Goal: Task Accomplishment & Management: Manage account settings

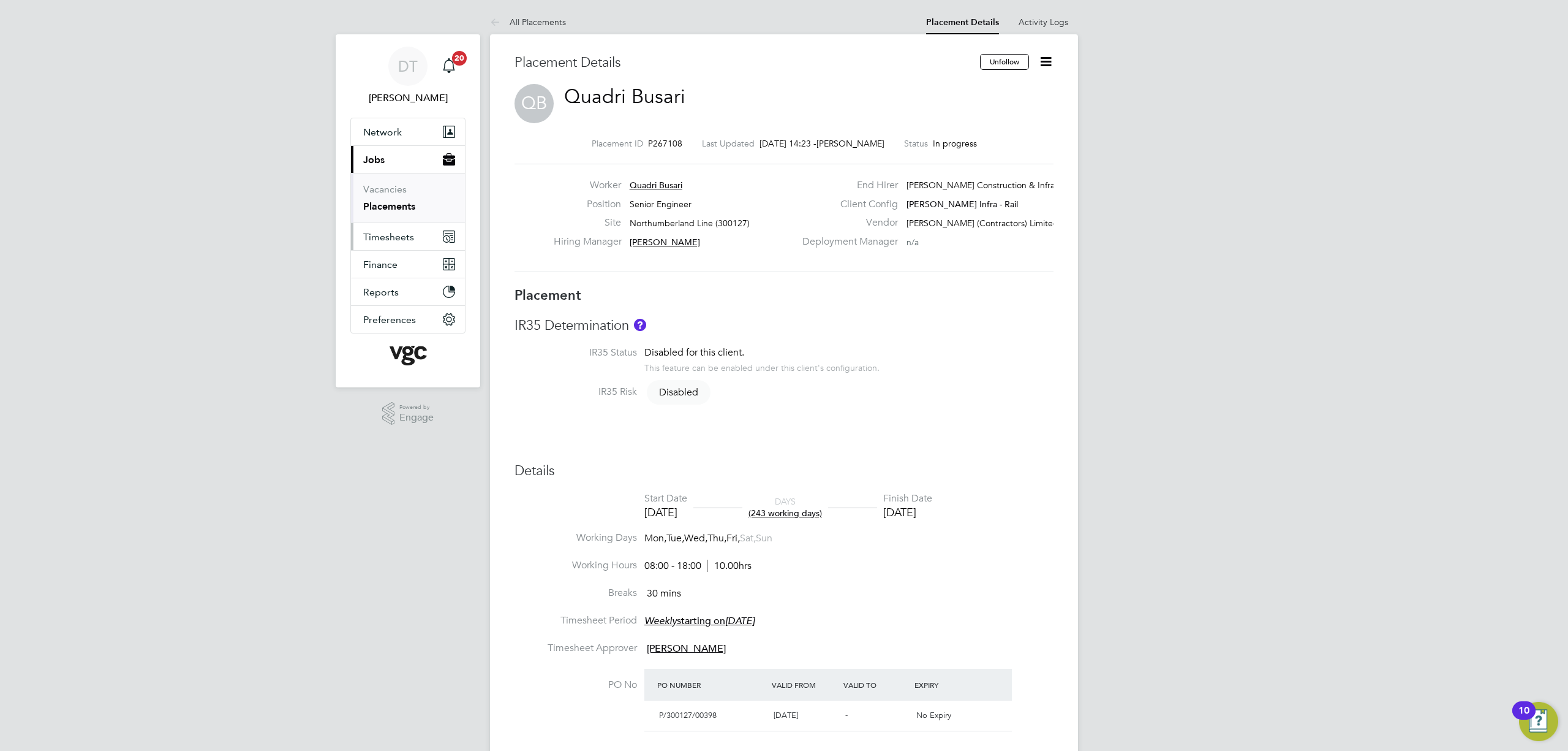
click at [393, 230] on button "Timesheets" at bounding box center [408, 236] width 114 height 27
click at [400, 219] on link "Timesheets" at bounding box center [388, 217] width 51 height 12
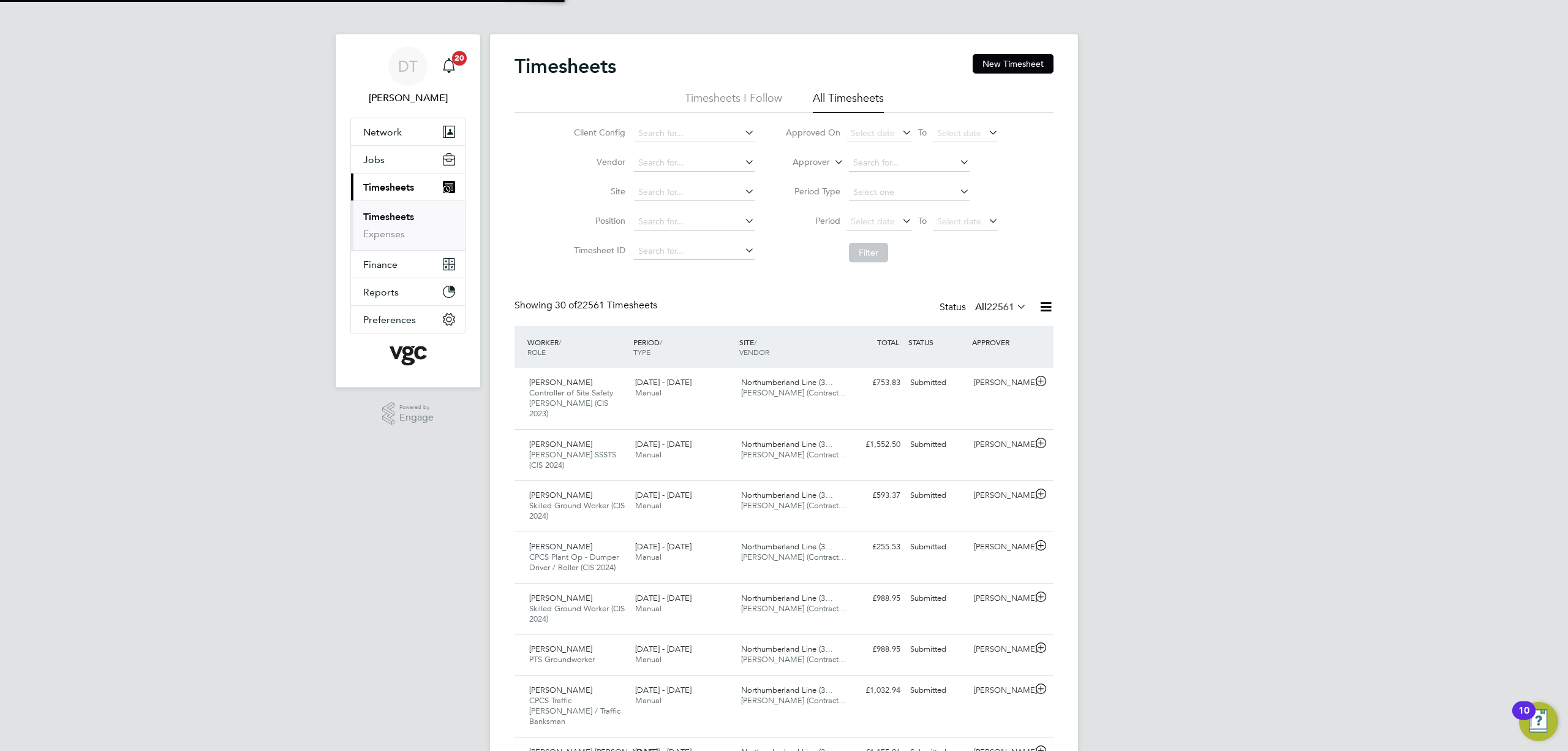
scroll to position [6, 6]
click at [800, 155] on li "Approver" at bounding box center [892, 163] width 244 height 29
click at [826, 172] on li "Approver" at bounding box center [892, 163] width 244 height 29
click at [822, 166] on label "Approver" at bounding box center [802, 163] width 55 height 12
click at [807, 170] on li "Worker" at bounding box center [799, 176] width 60 height 16
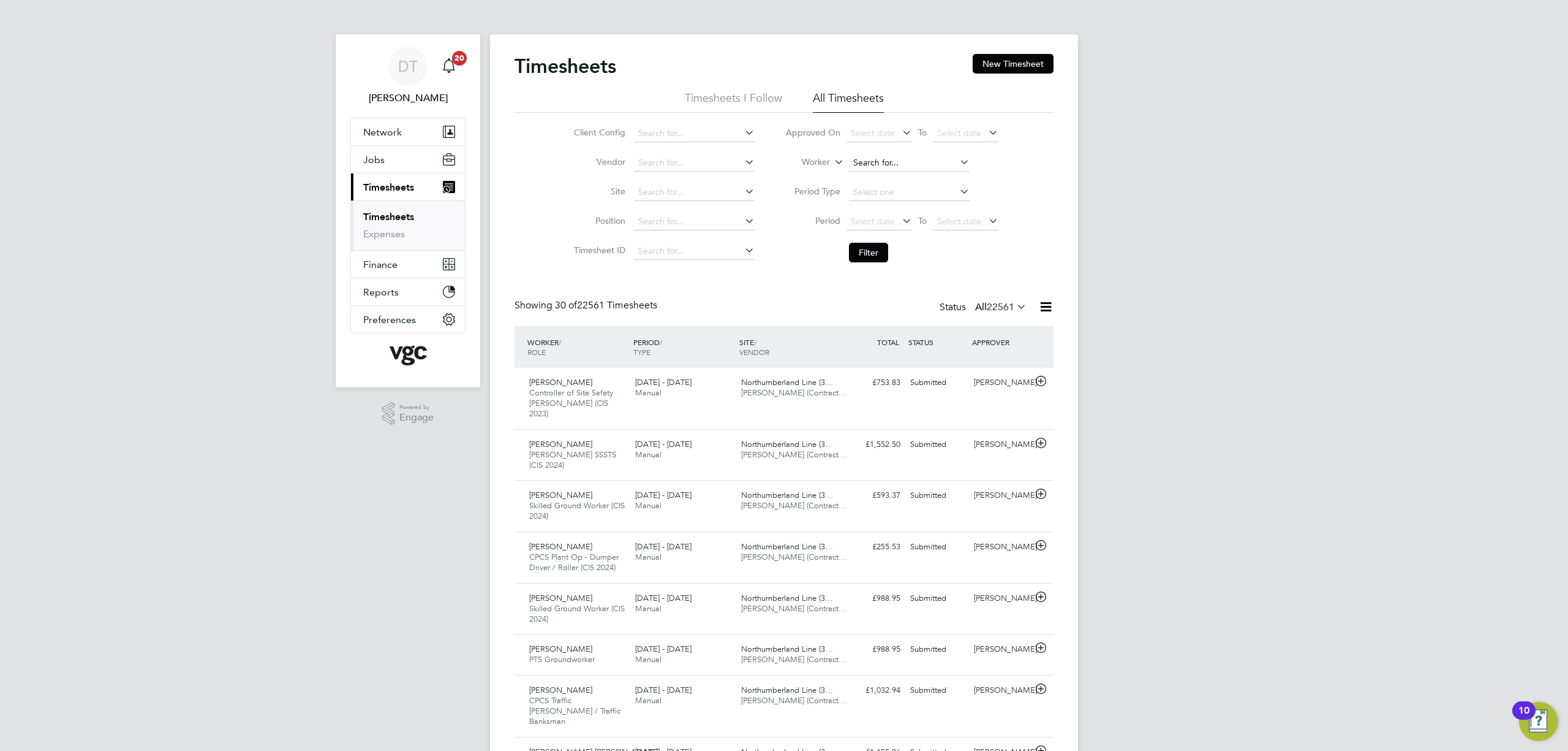
click at [897, 163] on input at bounding box center [910, 163] width 121 height 17
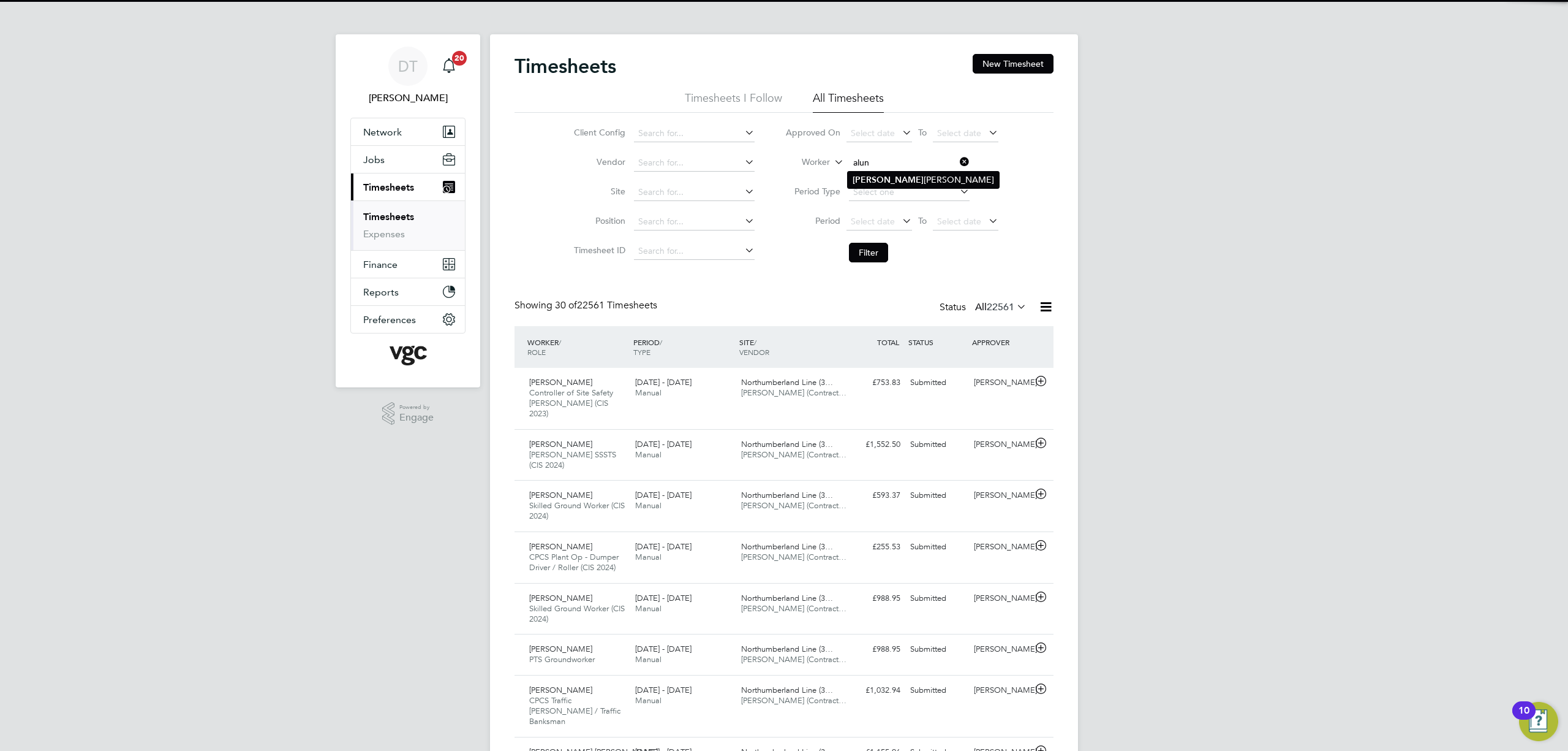
click at [944, 177] on li "Alun Wyn Pritchard" at bounding box center [923, 180] width 151 height 16
type input "Alun Wyn Pritchard"
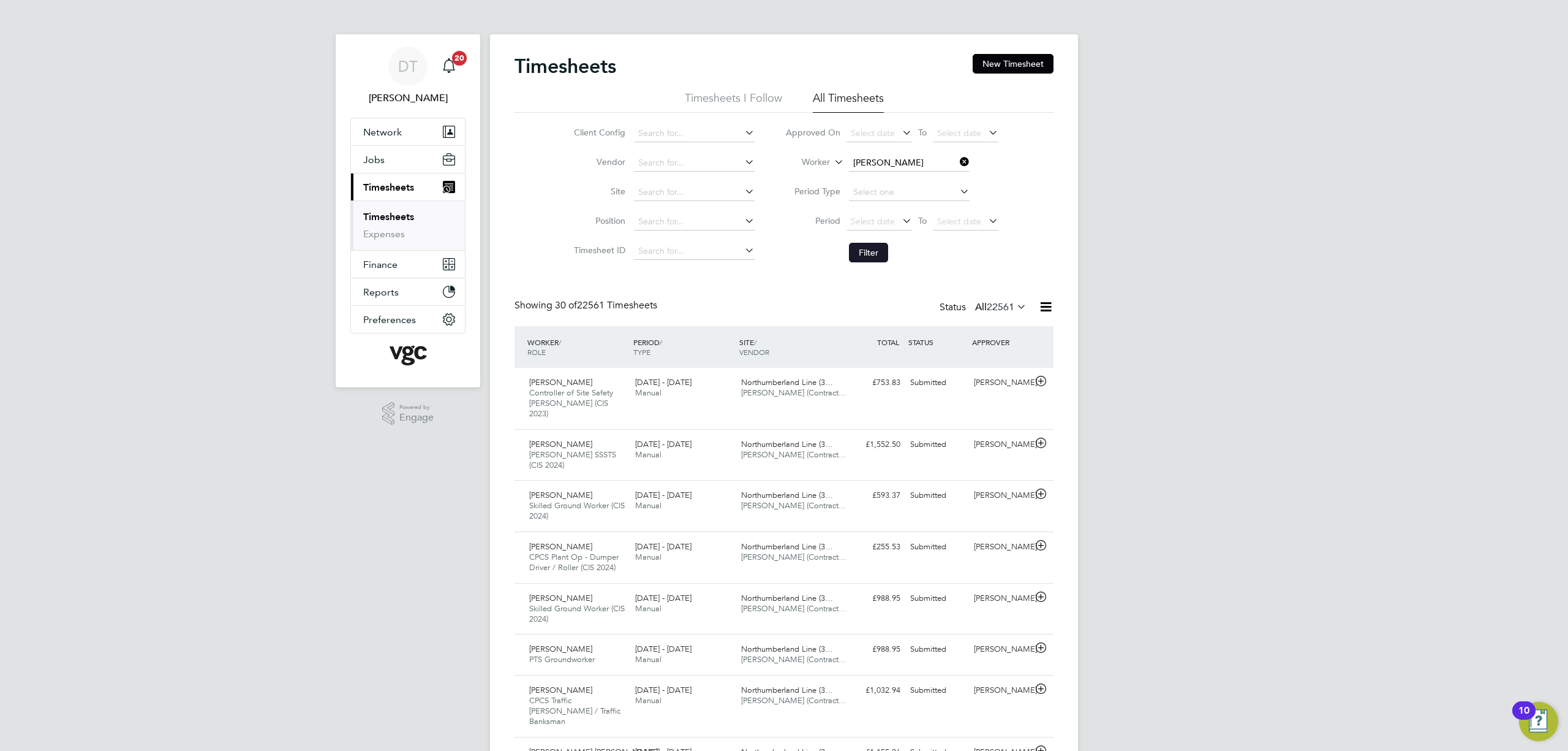
click at [853, 258] on button "Filter" at bounding box center [869, 252] width 40 height 19
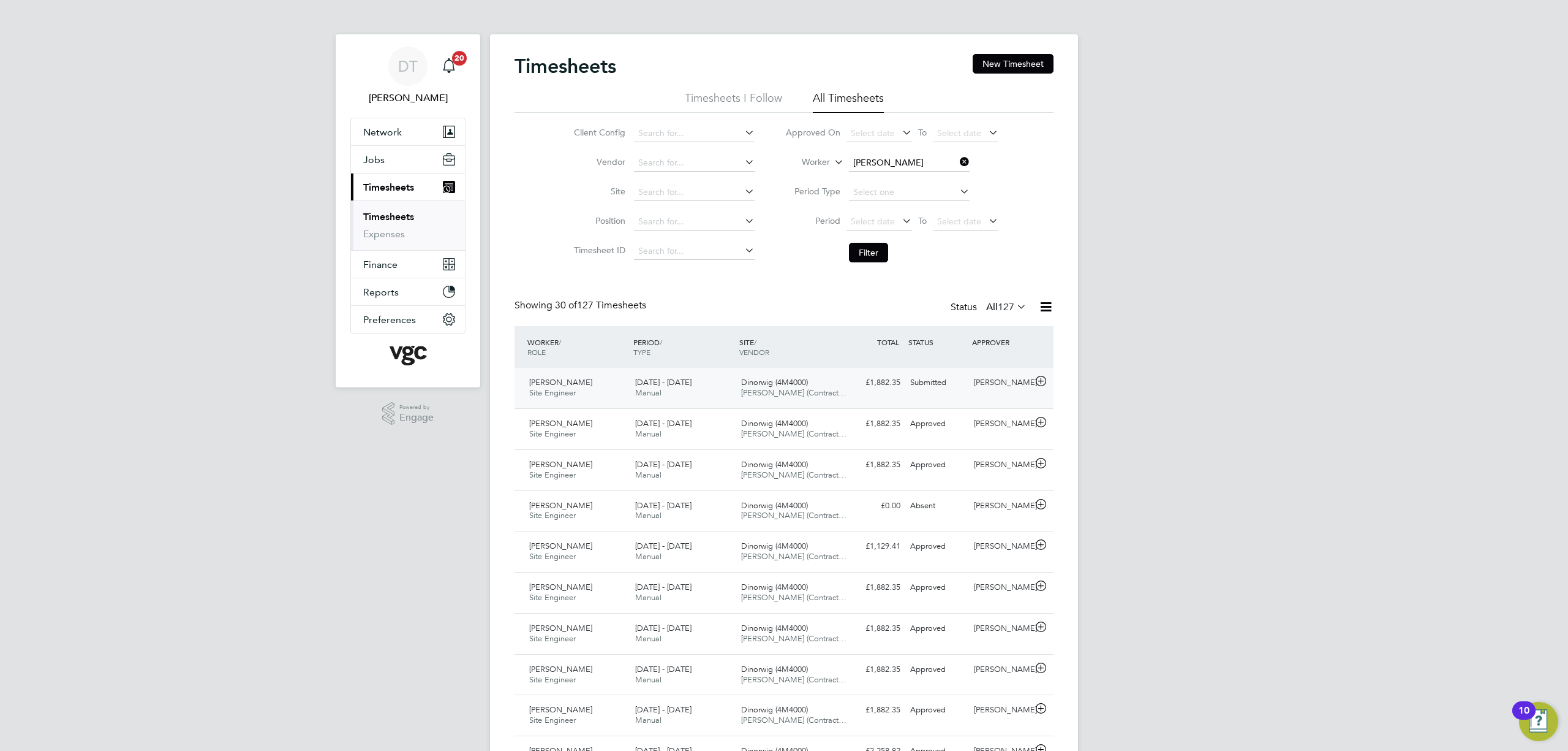
click at [851, 386] on div "£1,882.35 Submitted" at bounding box center [873, 383] width 63 height 20
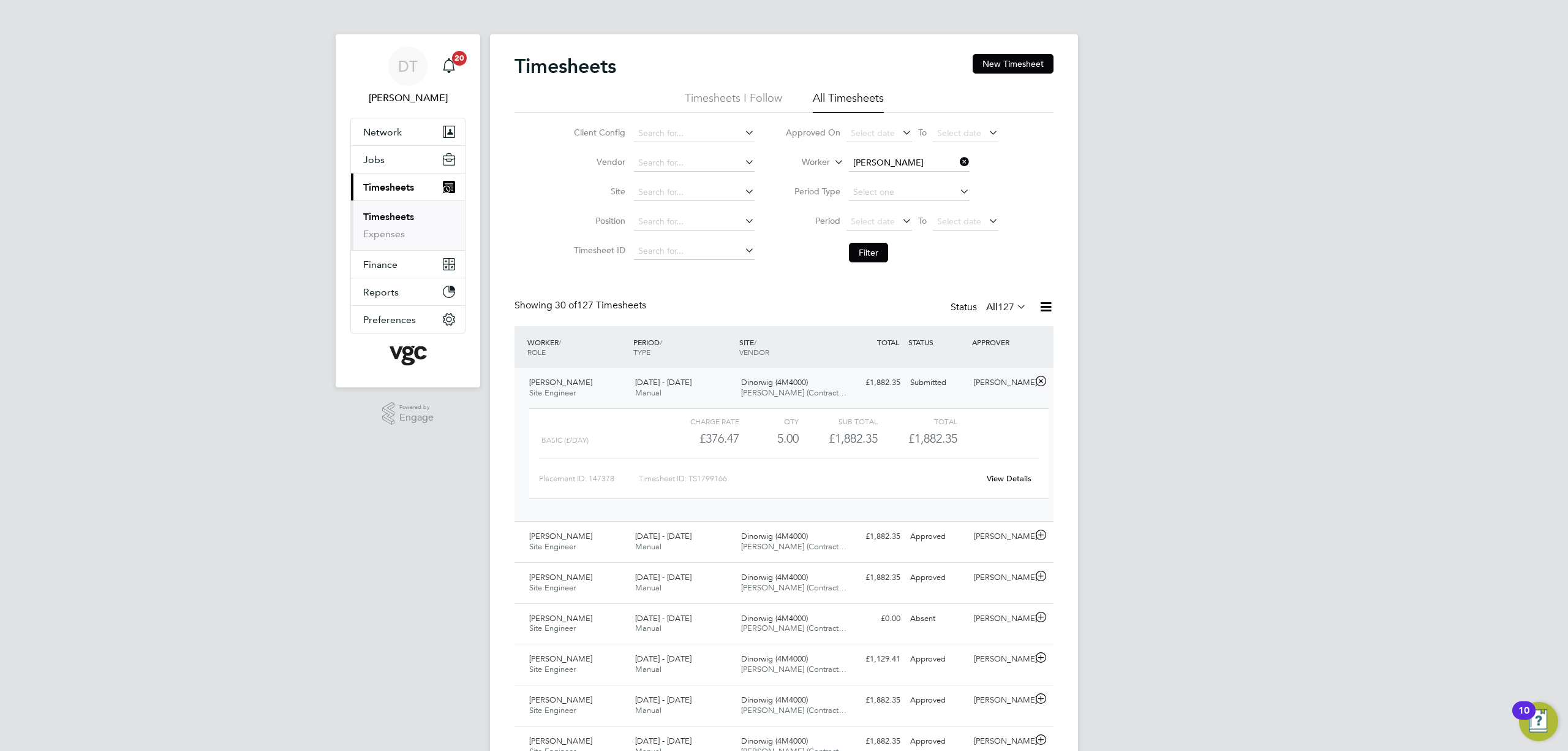
click at [850, 386] on div "£1,882.35 Submitted" at bounding box center [873, 383] width 63 height 20
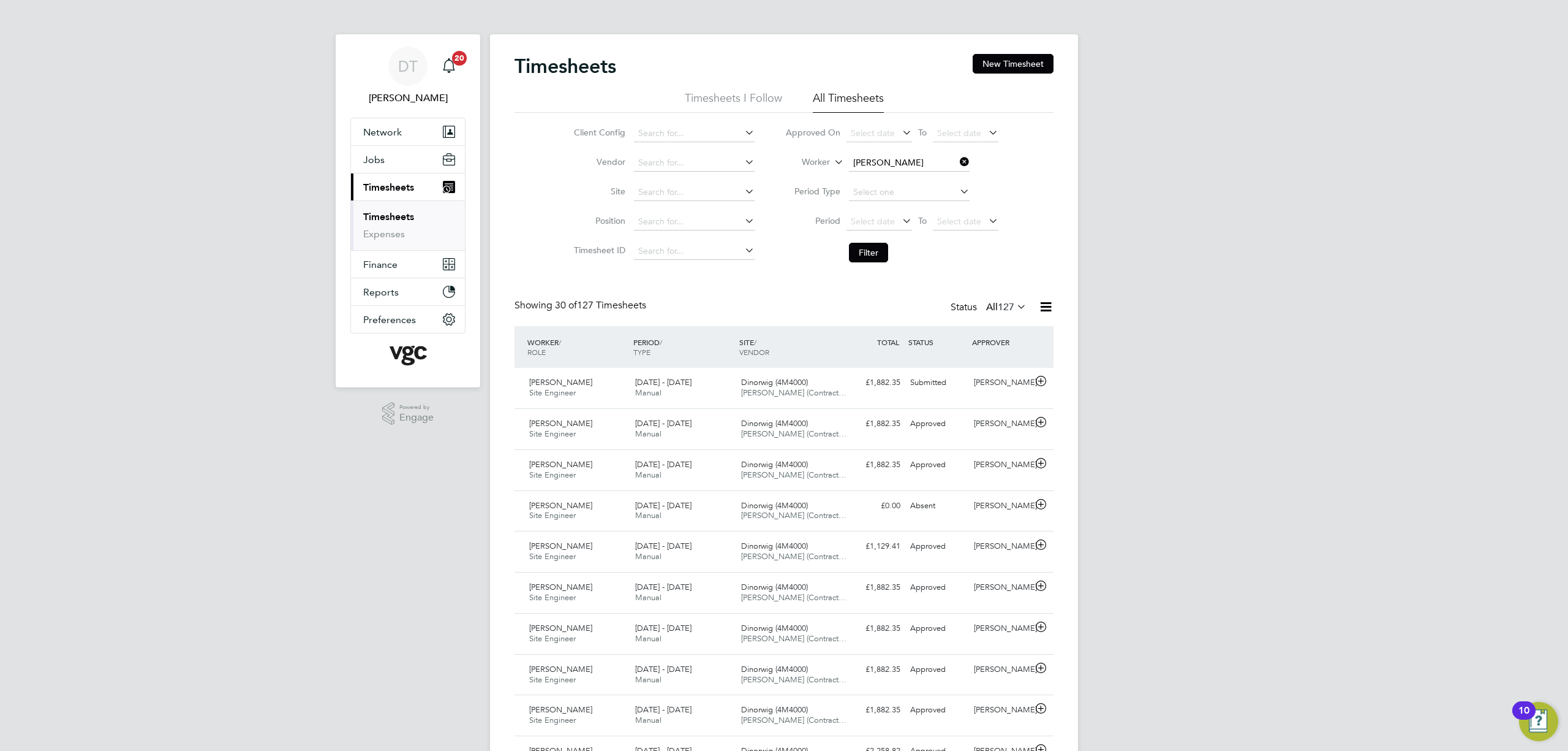
click at [957, 165] on icon at bounding box center [957, 161] width 0 height 17
click at [897, 163] on input at bounding box center [910, 163] width 121 height 17
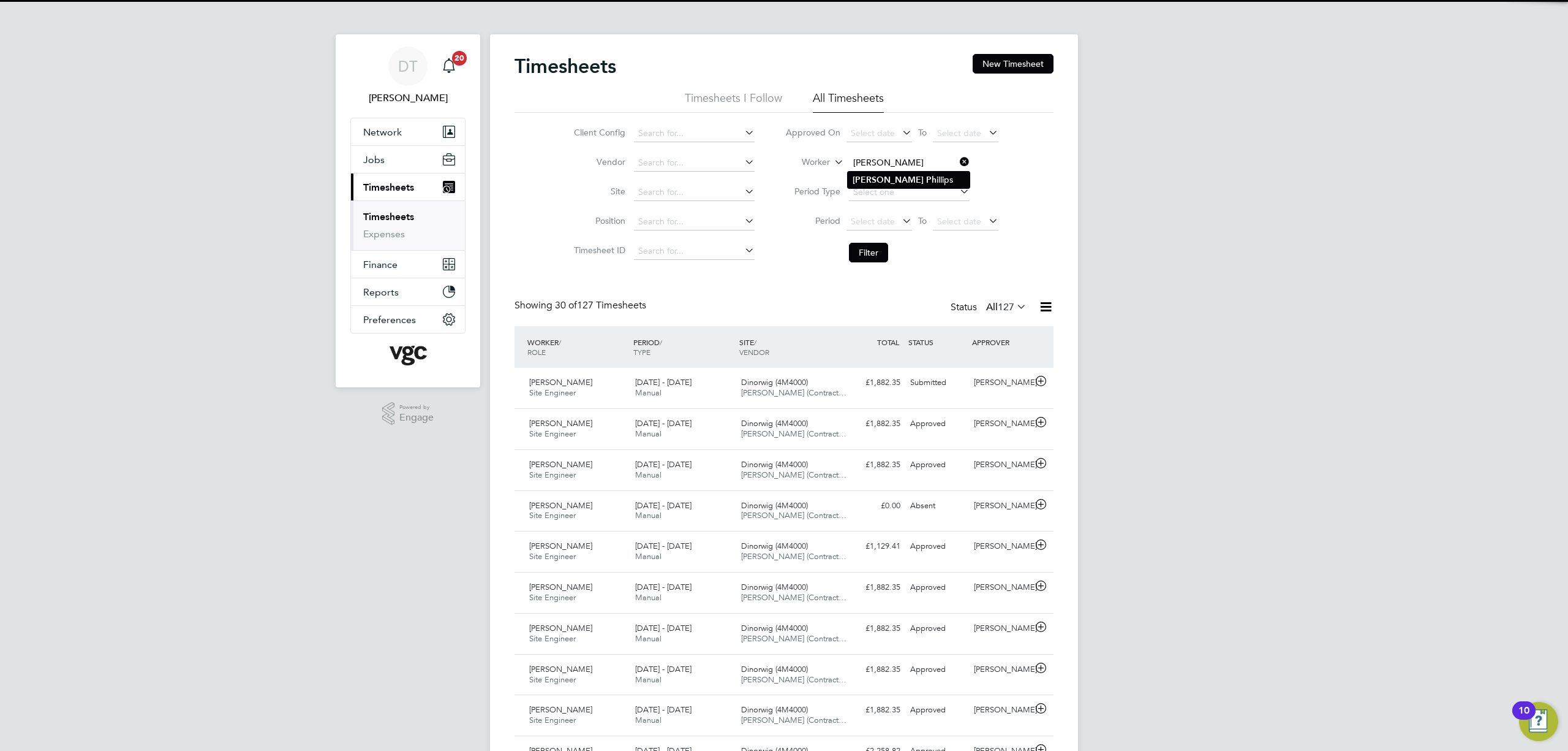
type input "[PERSON_NAME]"
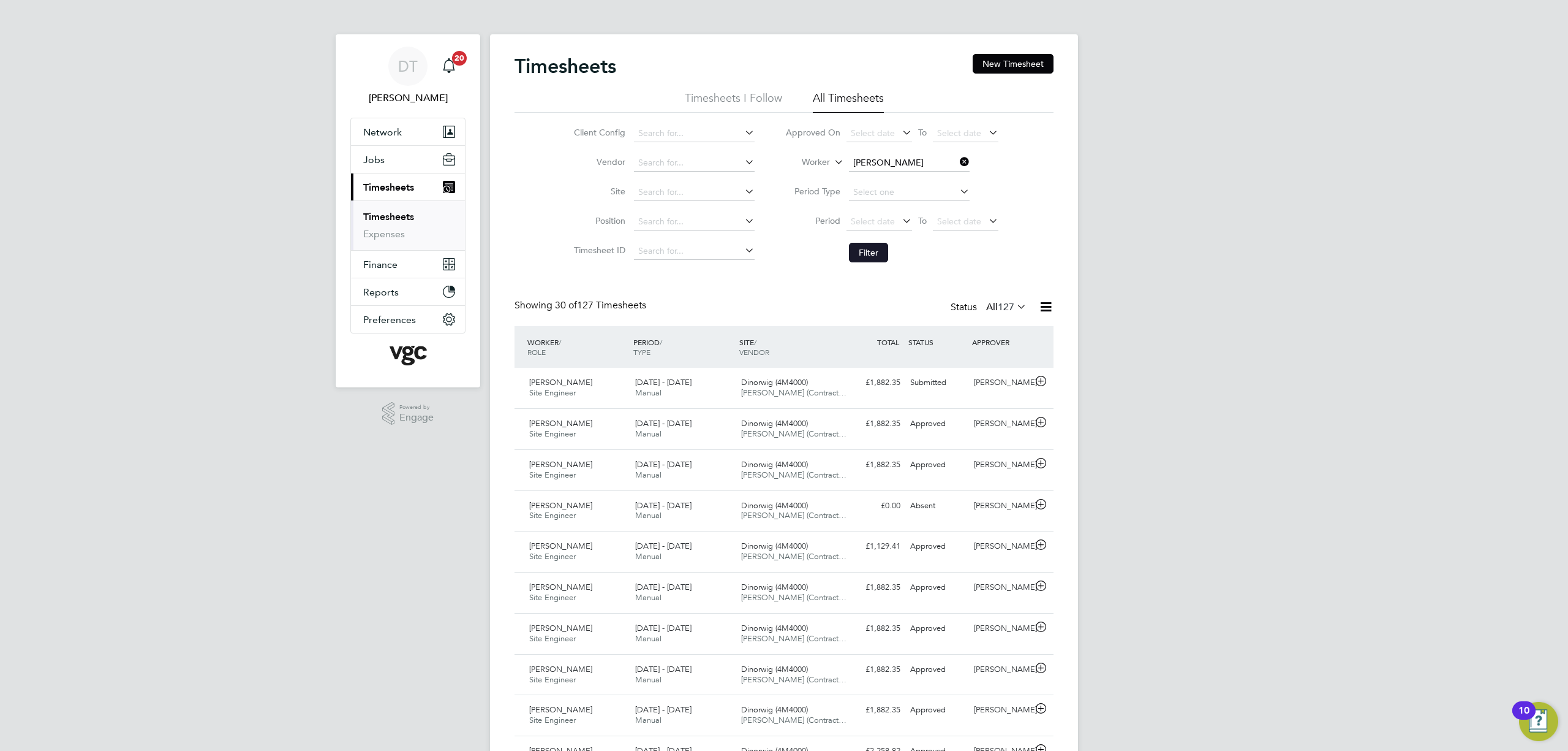
click at [870, 254] on button "Filter" at bounding box center [869, 252] width 40 height 19
click at [875, 250] on button "Filter" at bounding box center [869, 252] width 40 height 19
click at [846, 380] on div "£1,323.57 Submitted" at bounding box center [873, 383] width 63 height 20
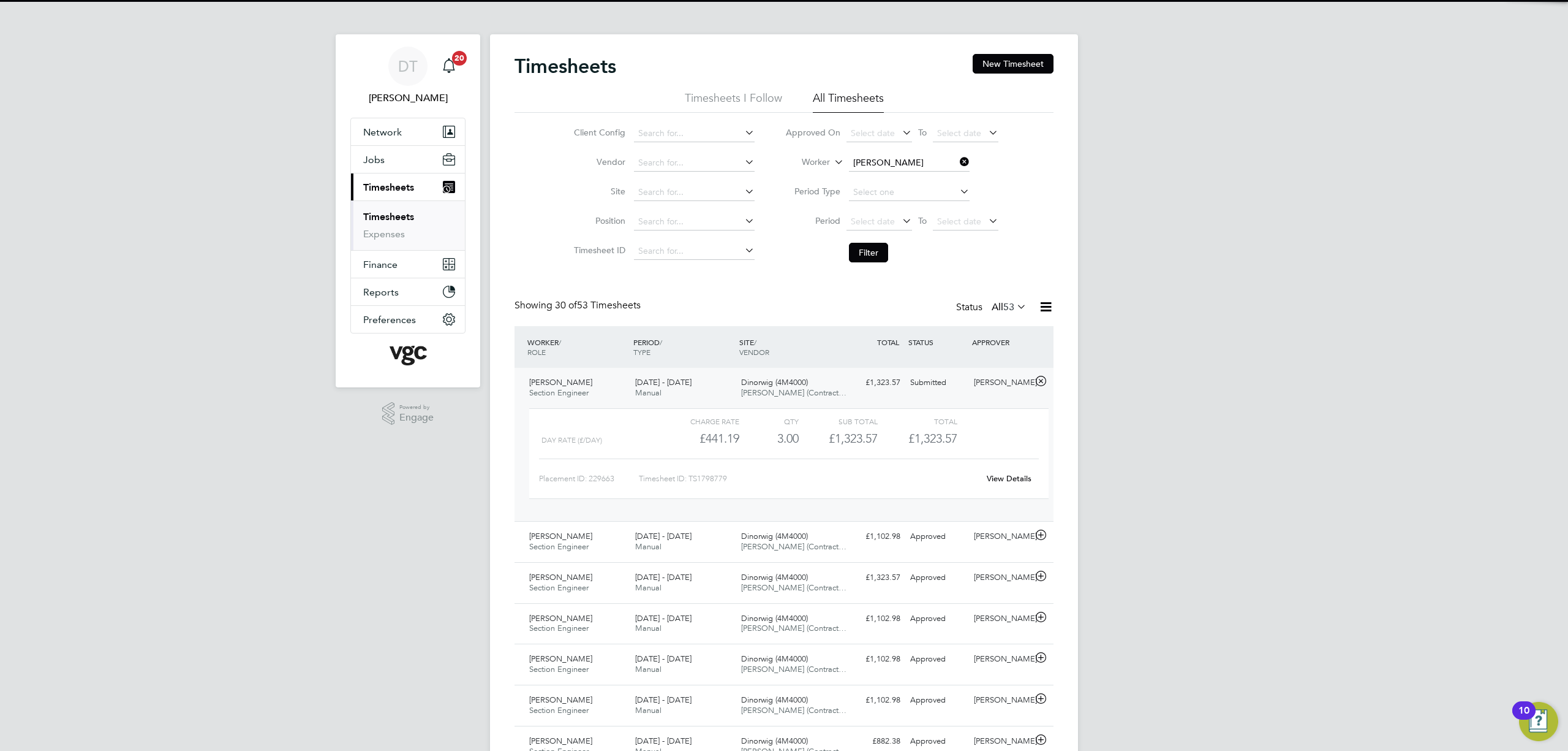
click at [844, 380] on div "£1,323.57 Submitted" at bounding box center [873, 383] width 63 height 20
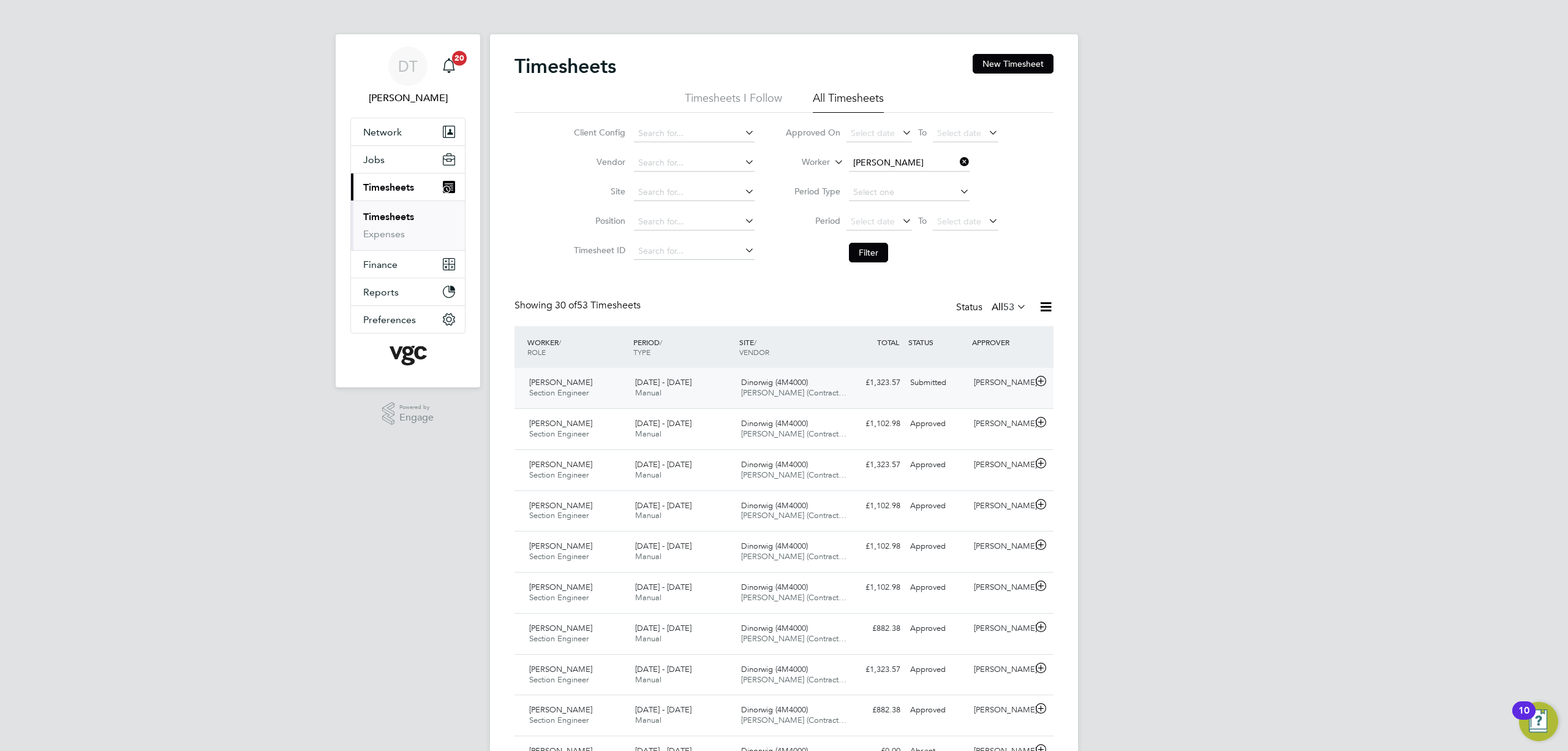
click at [1039, 379] on icon at bounding box center [1041, 381] width 16 height 10
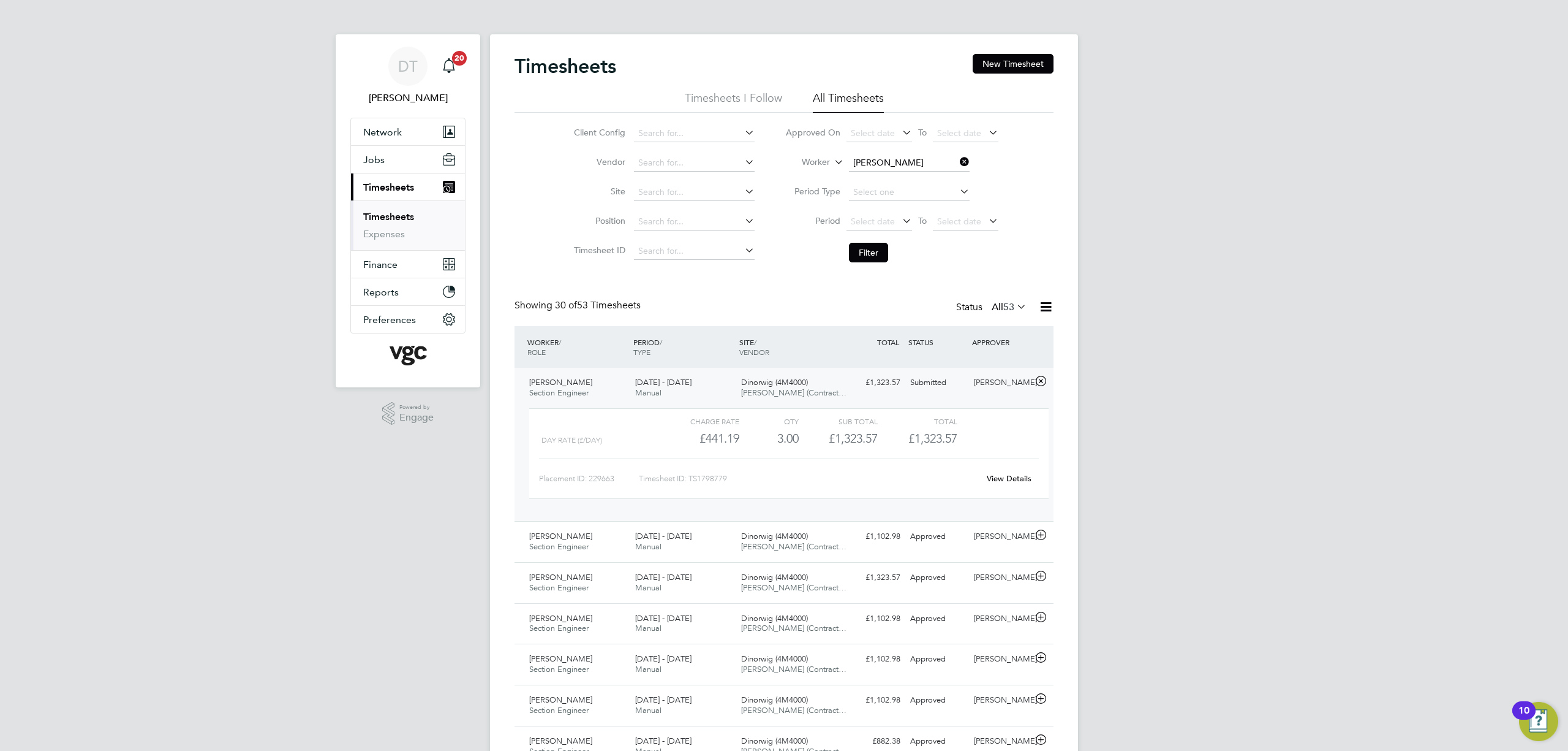
click at [1042, 379] on icon at bounding box center [1041, 381] width 16 height 10
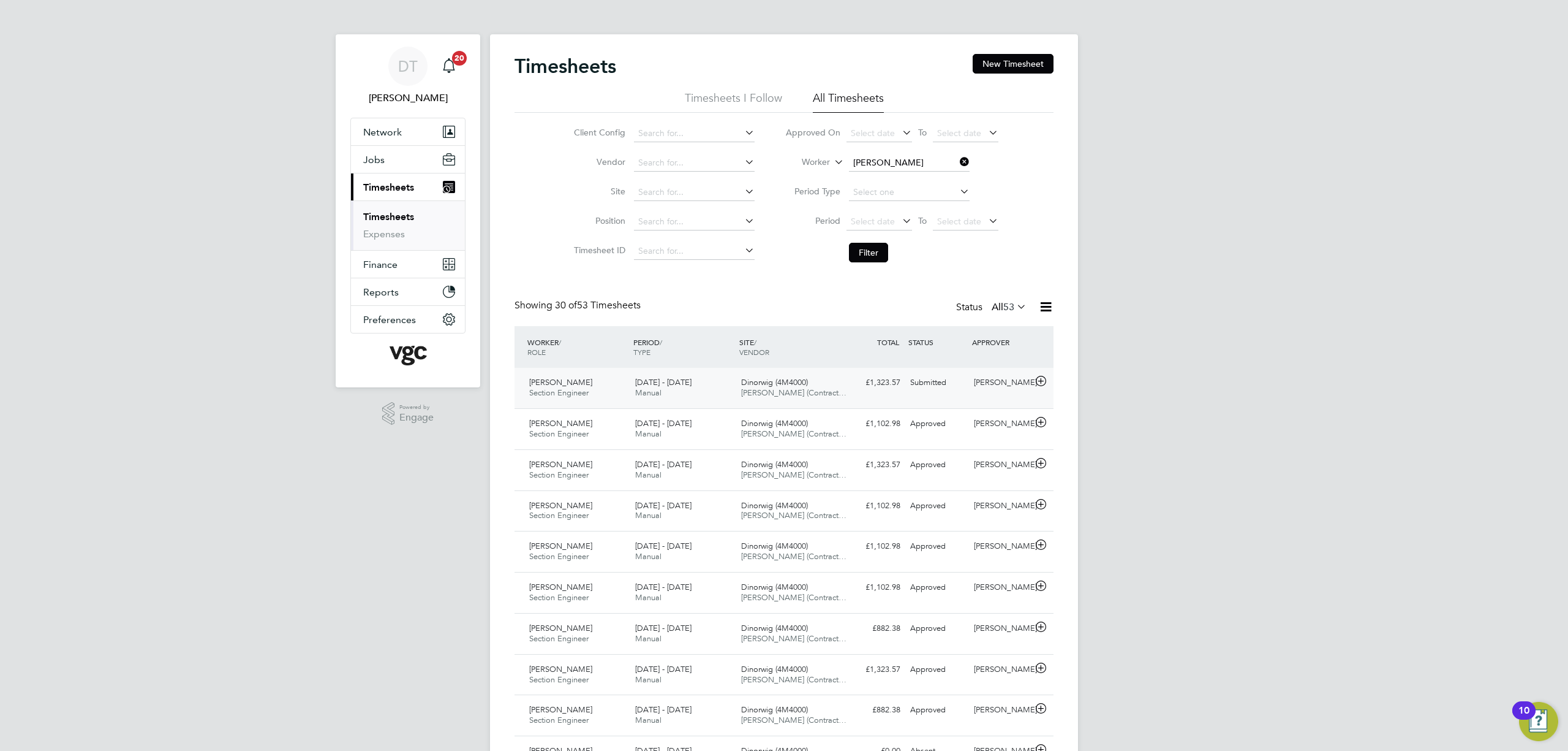
click at [1042, 379] on icon at bounding box center [1041, 381] width 16 height 10
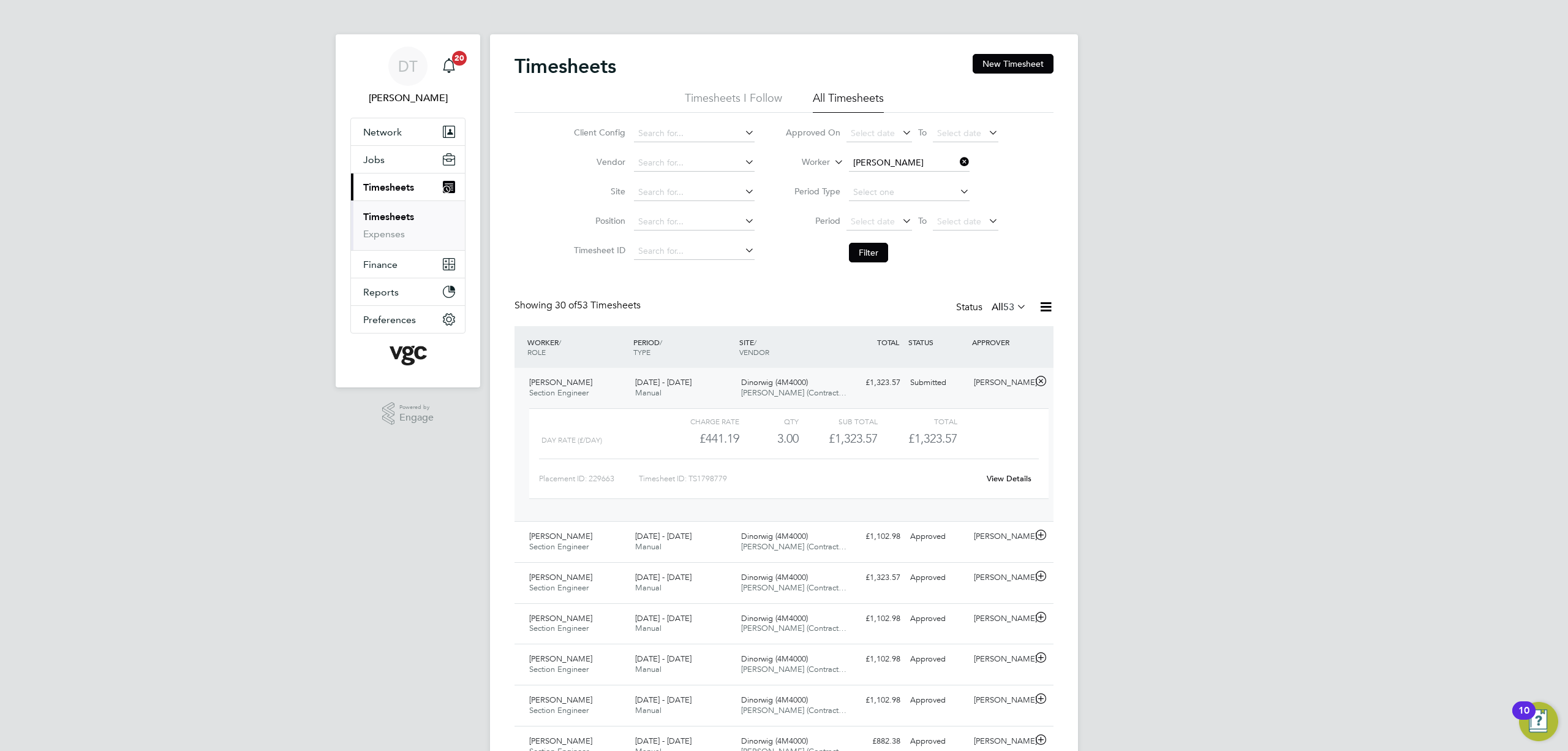
click at [1008, 476] on link "View Details" at bounding box center [1010, 478] width 45 height 10
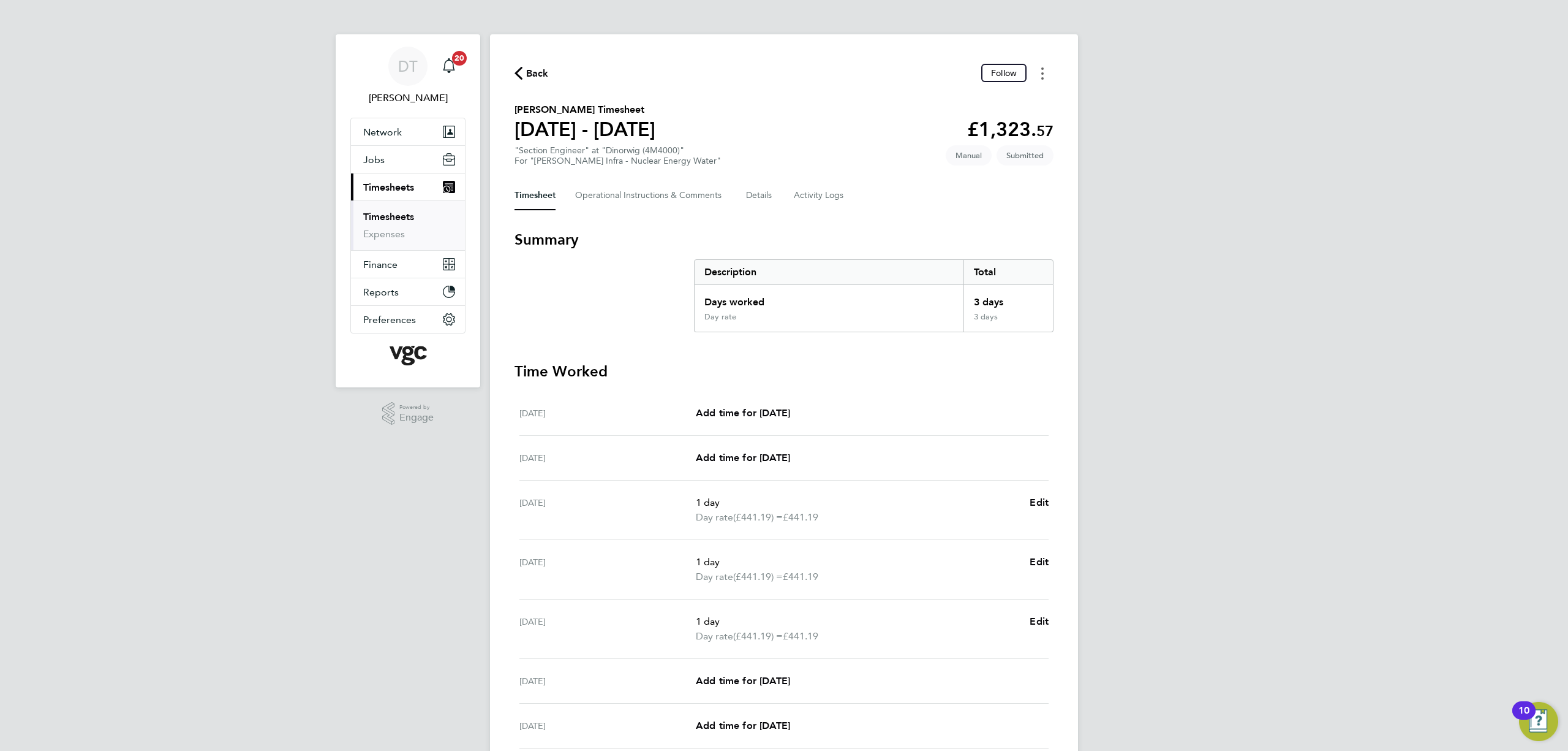
click at [1036, 69] on button "Timesheets Menu" at bounding box center [1043, 72] width 22 height 19
click at [888, 201] on div "Timesheet Operational Instructions & Comments Details Activity Logs" at bounding box center [784, 195] width 539 height 29
click at [751, 195] on button "Details" at bounding box center [761, 195] width 28 height 29
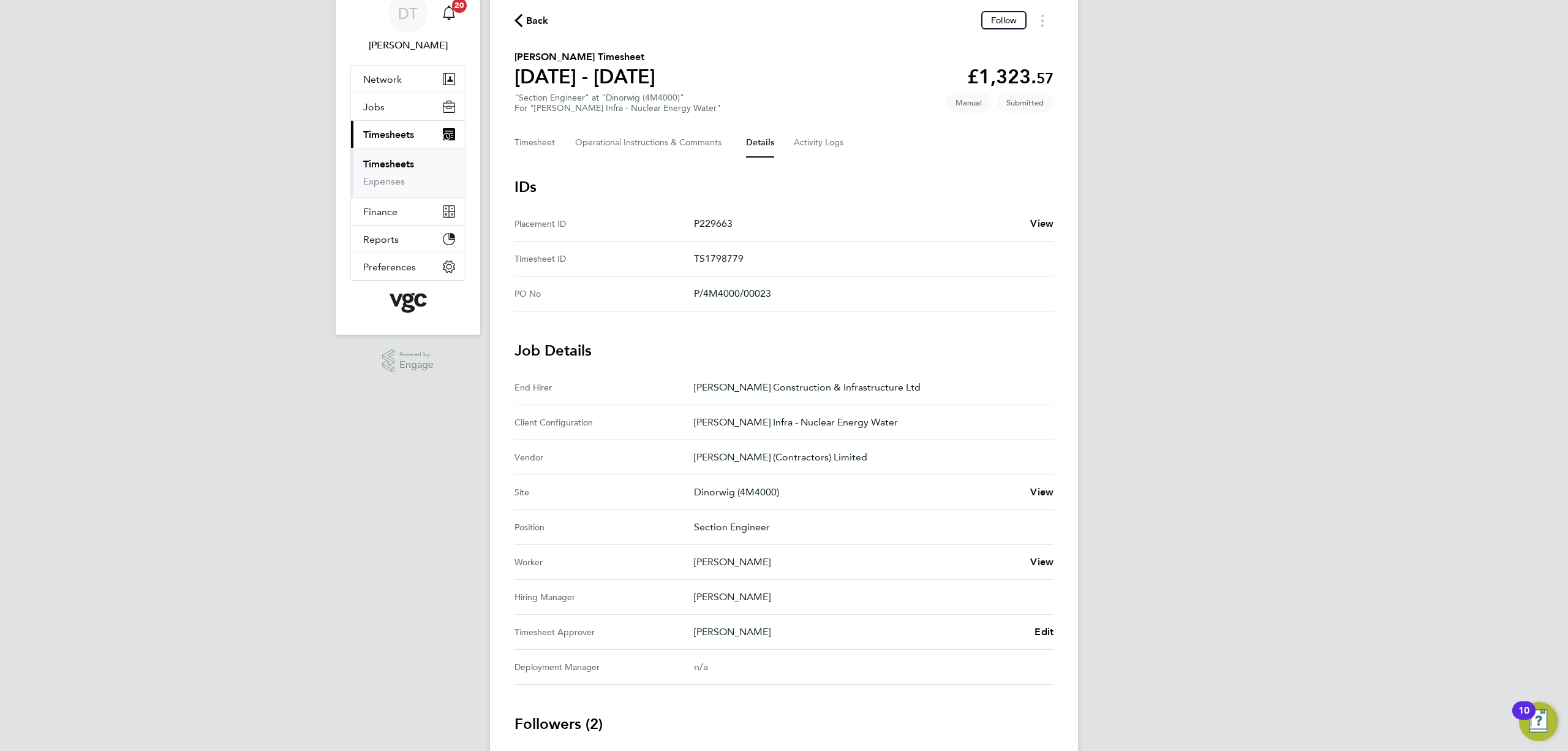
scroll to position [81, 0]
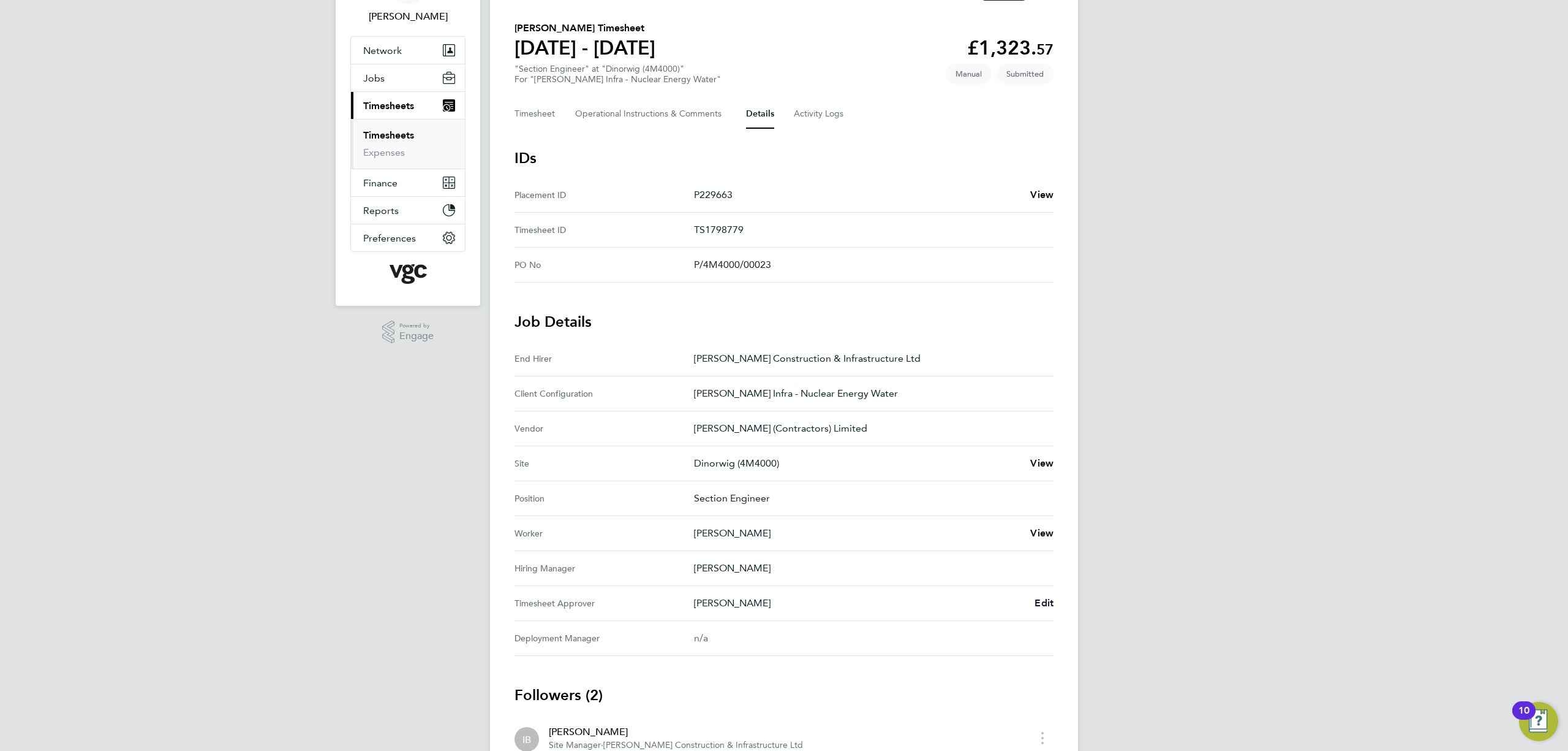
click at [1040, 604] on span "Edit" at bounding box center [1044, 603] width 19 height 12
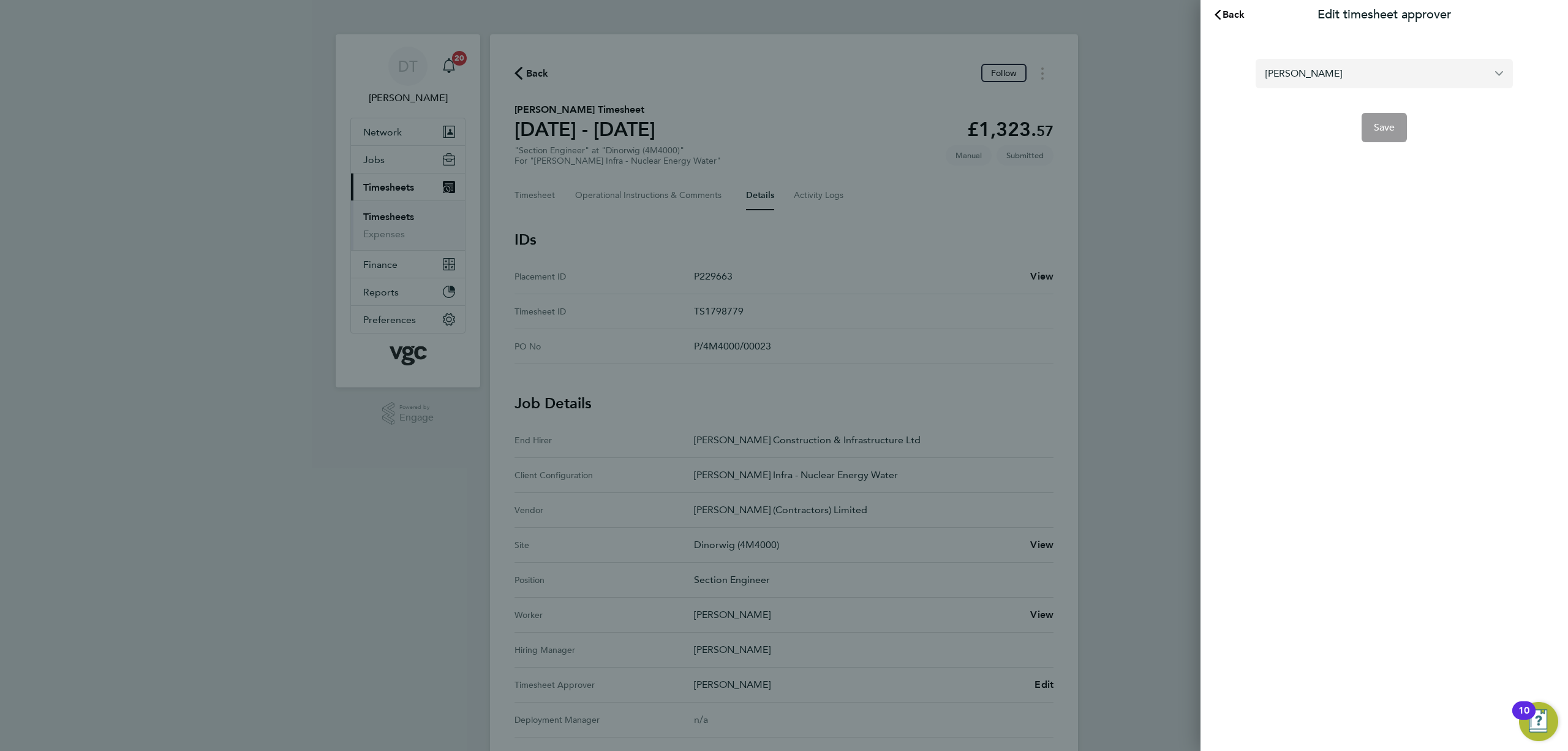
click at [1297, 82] on input "[PERSON_NAME]" at bounding box center [1384, 73] width 257 height 29
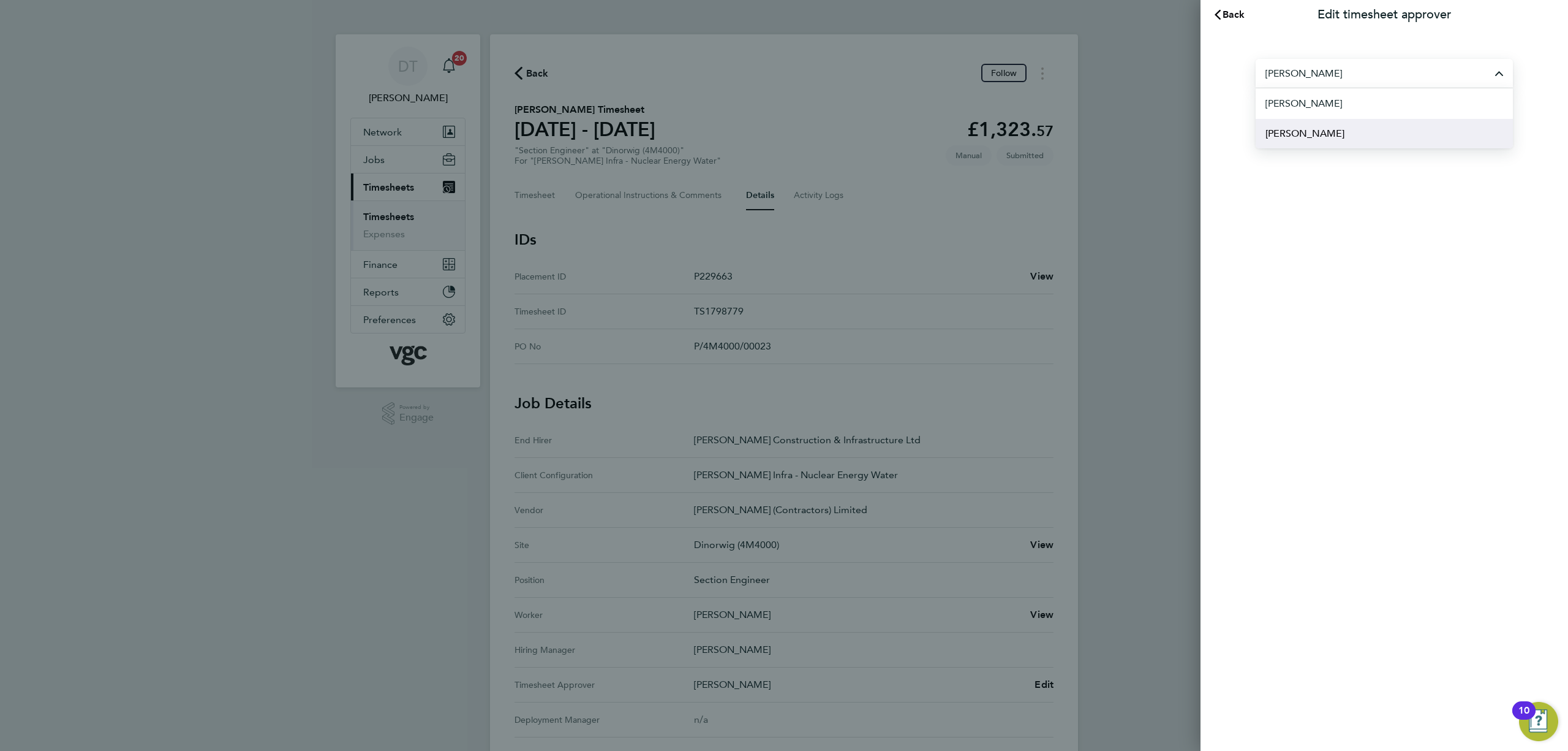
click at [1324, 131] on span "[PERSON_NAME]" at bounding box center [1306, 133] width 79 height 15
type input "[PERSON_NAME]"
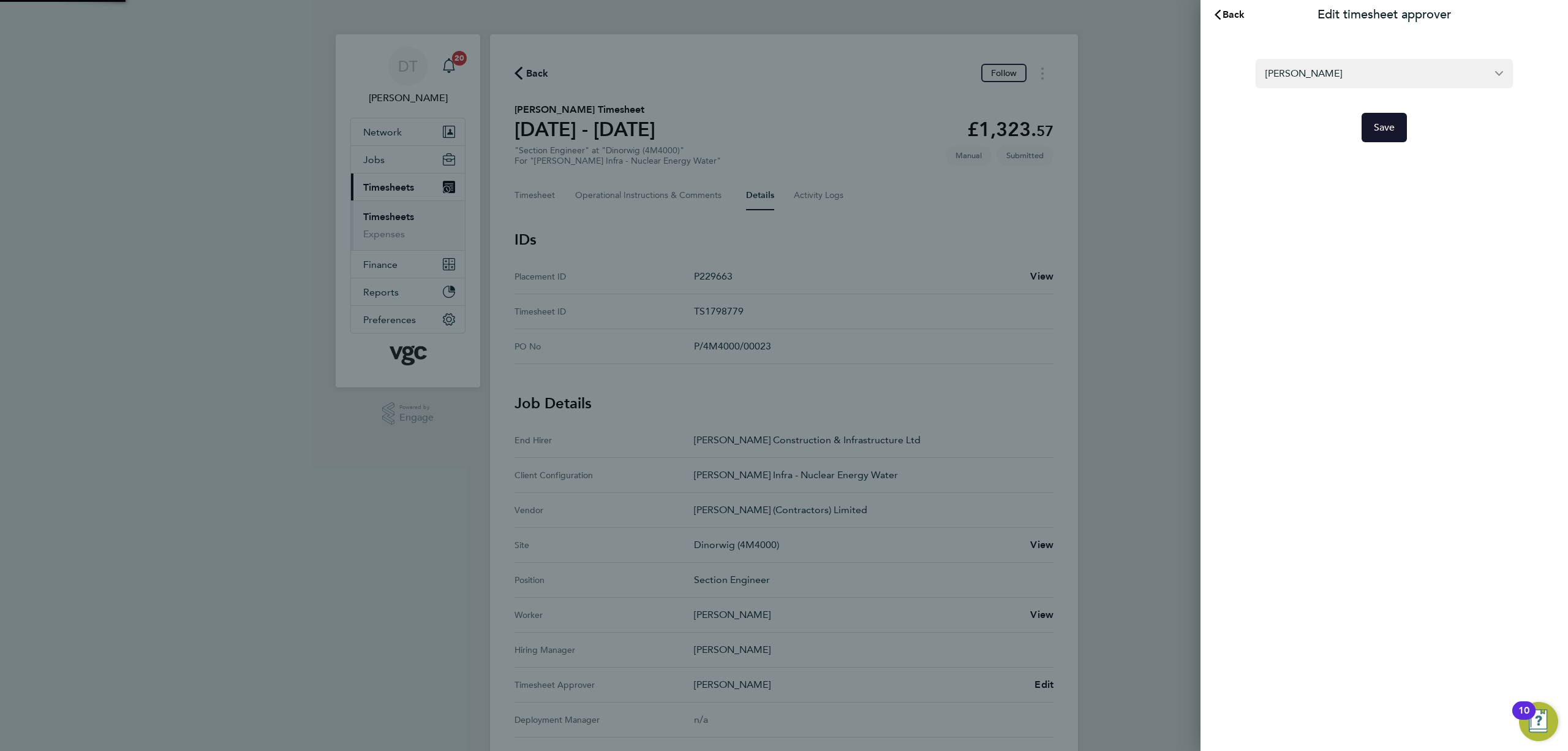
click at [1391, 121] on button "Save" at bounding box center [1385, 127] width 46 height 29
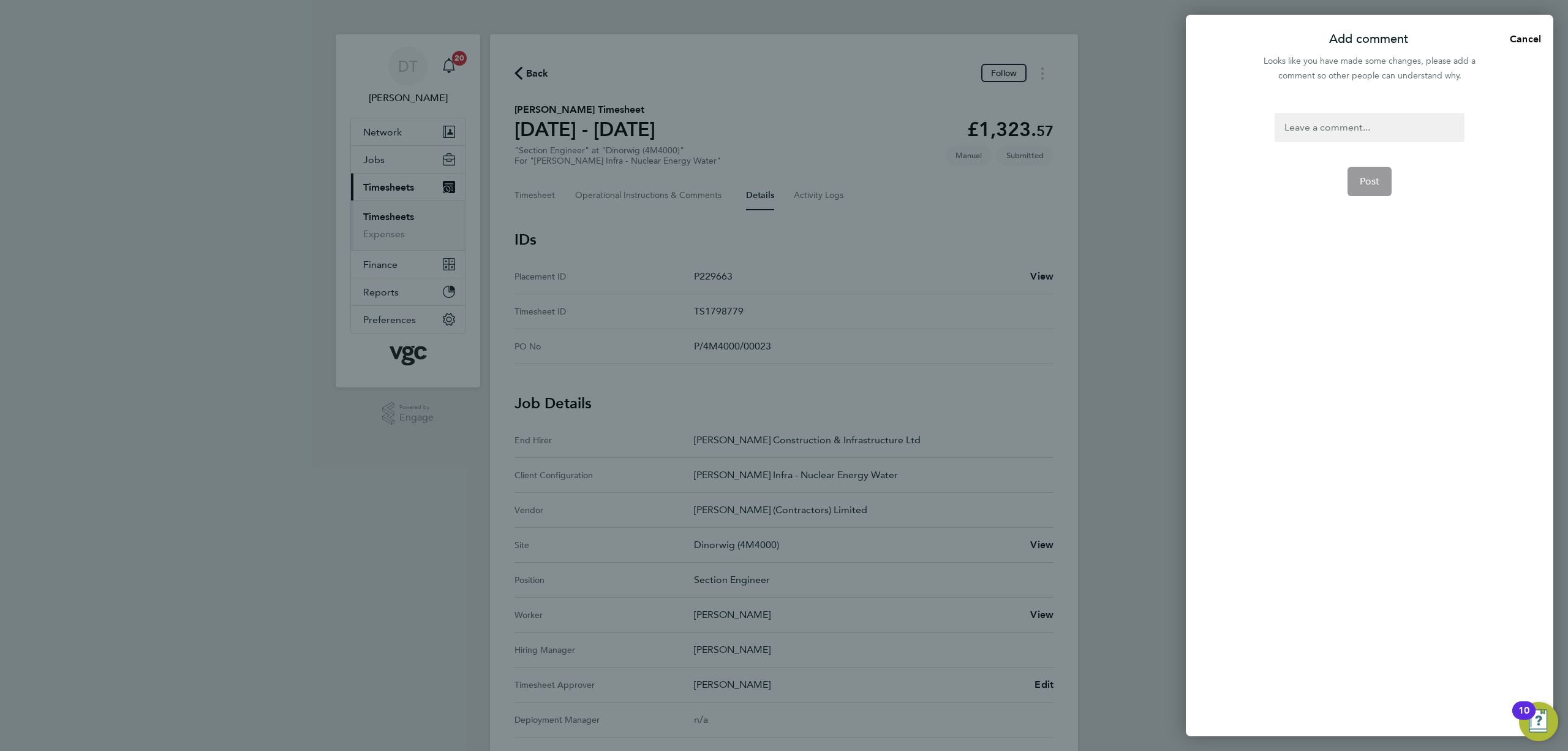
click at [1329, 139] on div at bounding box center [1370, 127] width 189 height 29
click at [1367, 180] on span "Post" at bounding box center [1370, 181] width 20 height 12
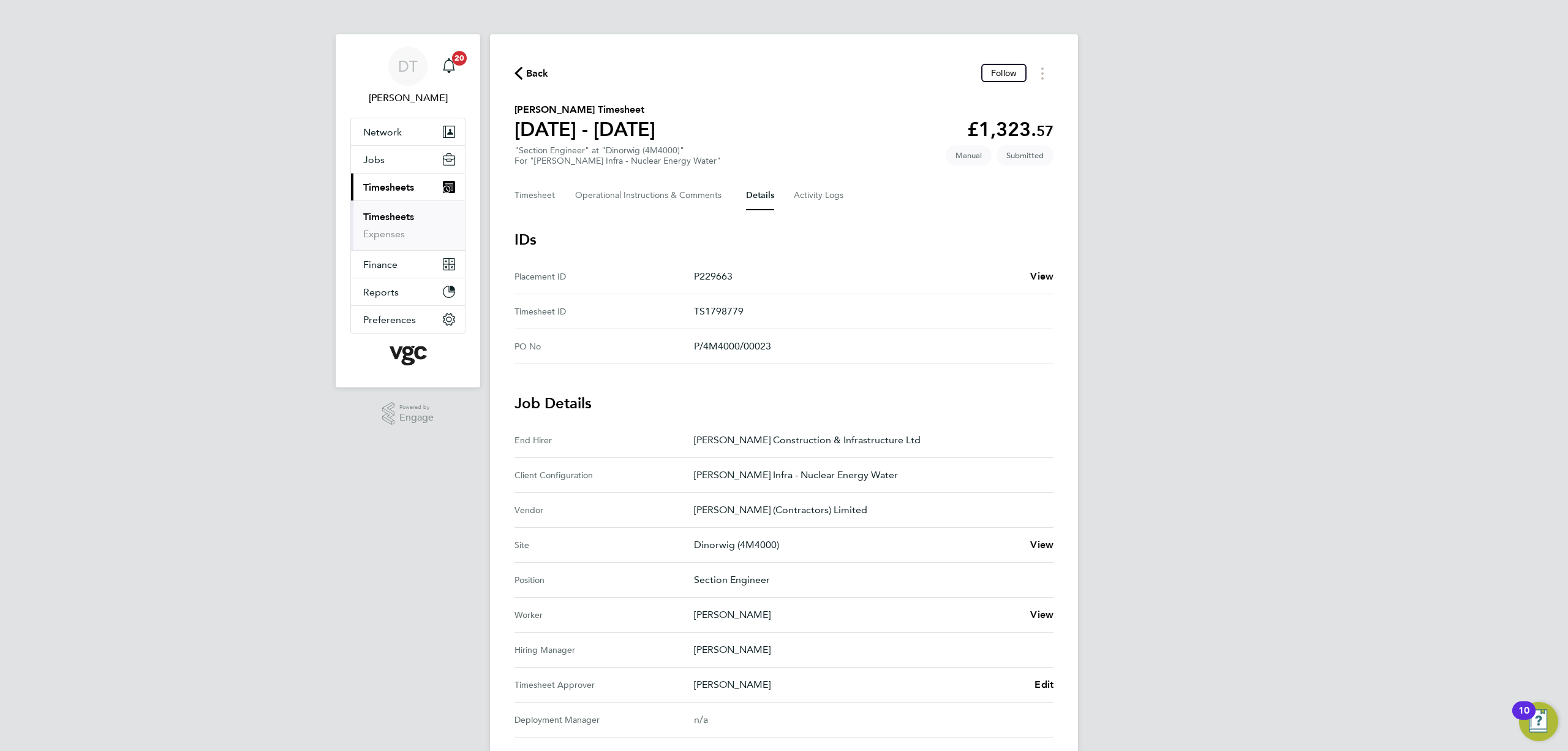
click at [535, 67] on span "Back" at bounding box center [538, 74] width 22 height 15
